Goal: Go to known website: Access a specific website the user already knows

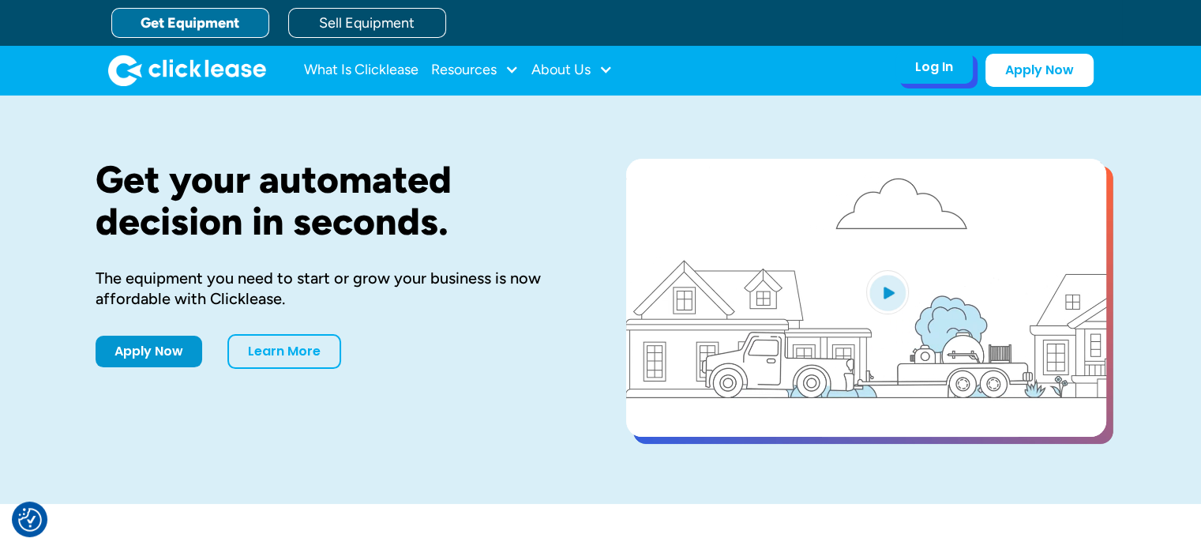
click at [918, 69] on div "Log In" at bounding box center [935, 67] width 38 height 16
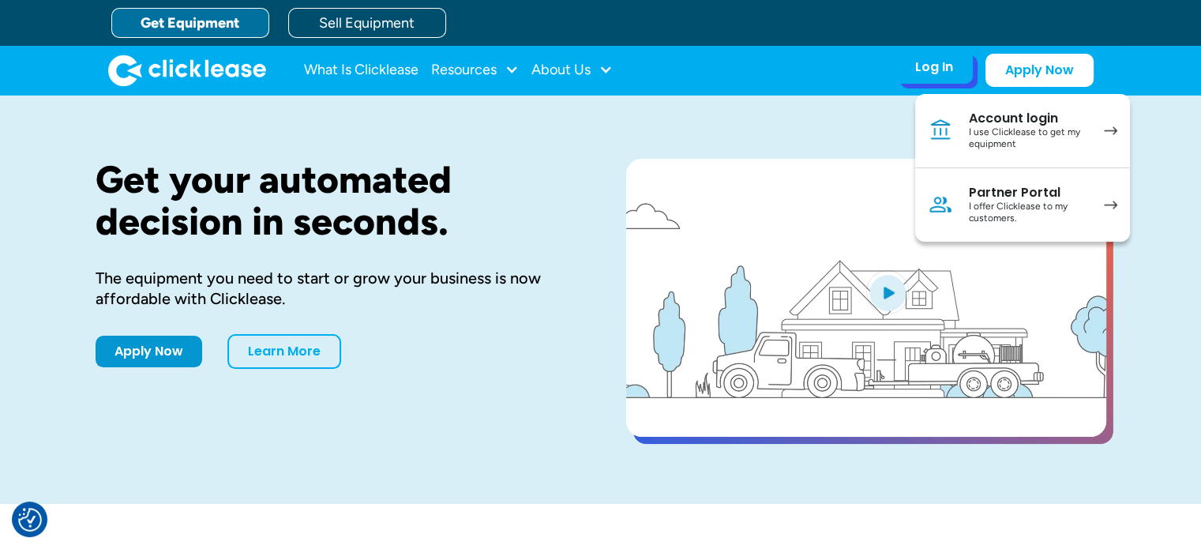
click at [995, 135] on div "I use Clicklease to get my equipment" at bounding box center [1028, 138] width 119 height 24
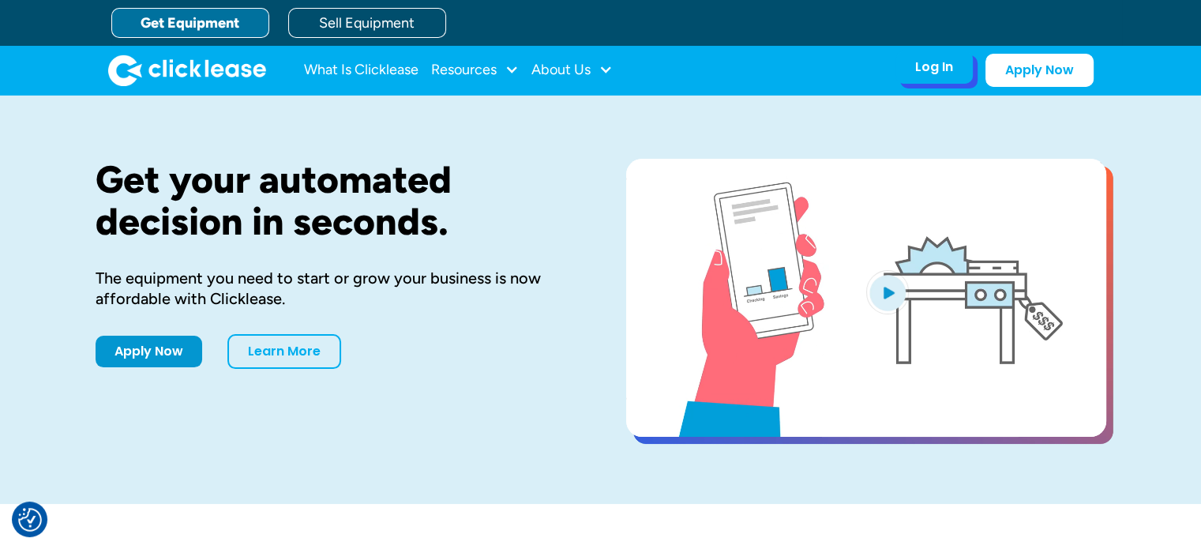
click at [938, 66] on div "Log In" at bounding box center [935, 67] width 38 height 16
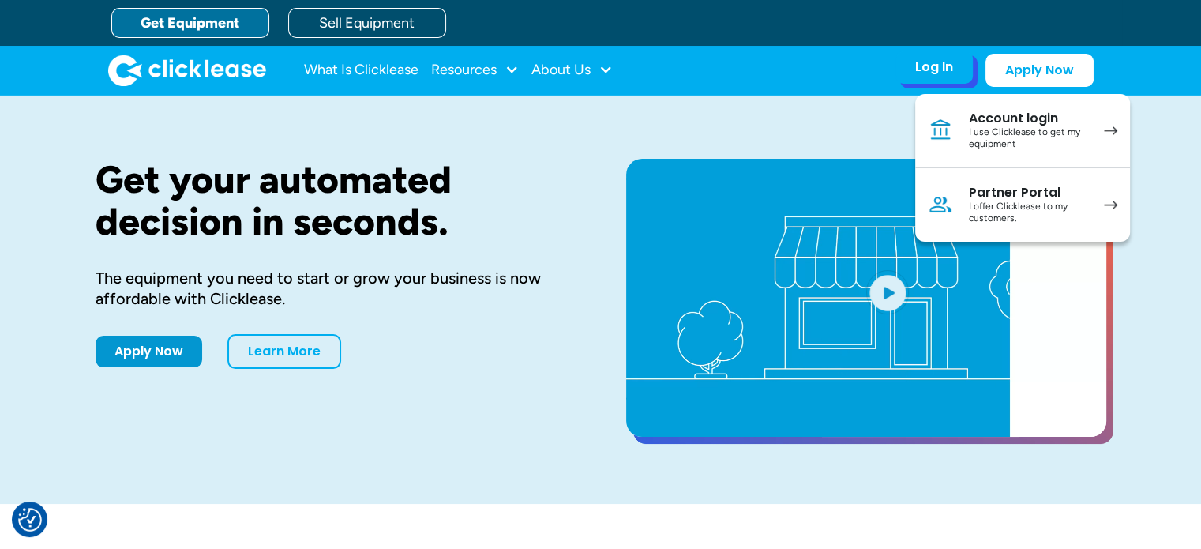
click at [1051, 129] on div "I use Clicklease to get my equipment" at bounding box center [1028, 138] width 119 height 24
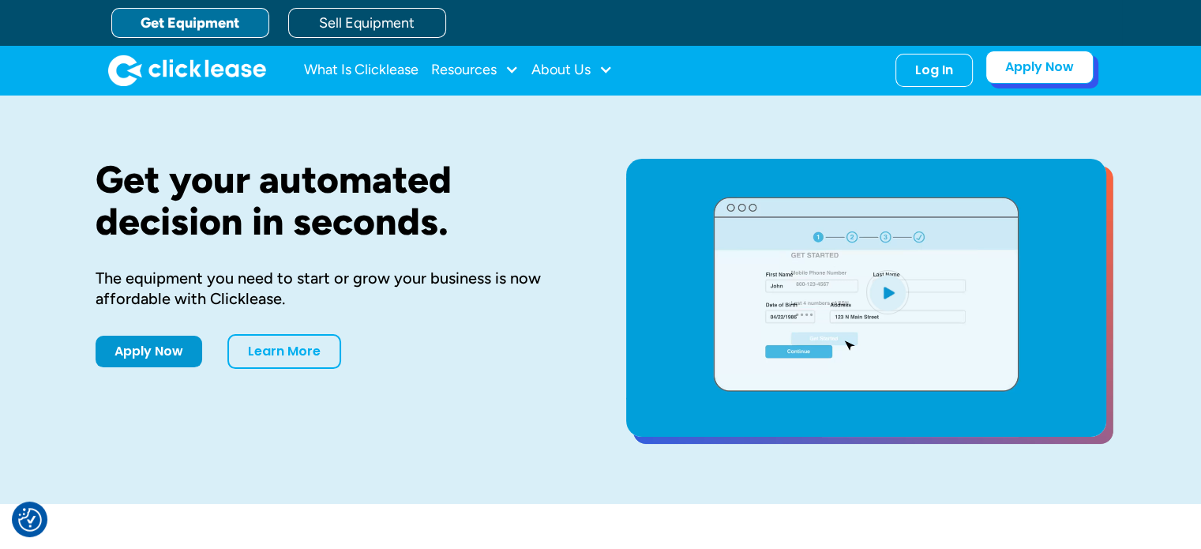
click at [1027, 66] on link "Apply Now" at bounding box center [1040, 67] width 108 height 33
